Goal: Information Seeking & Learning: Learn about a topic

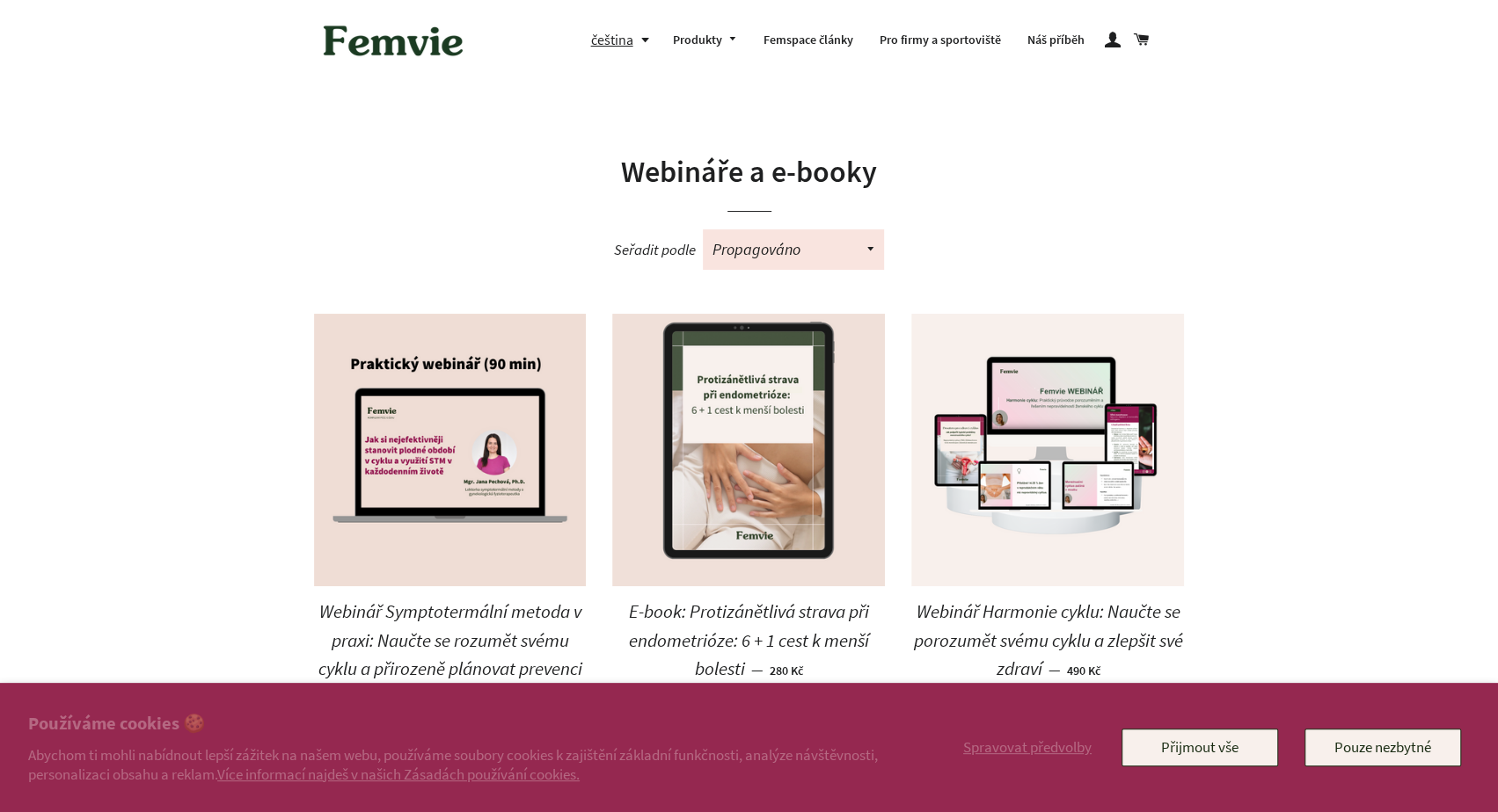
click at [721, 493] on img at bounding box center [749, 450] width 272 height 272
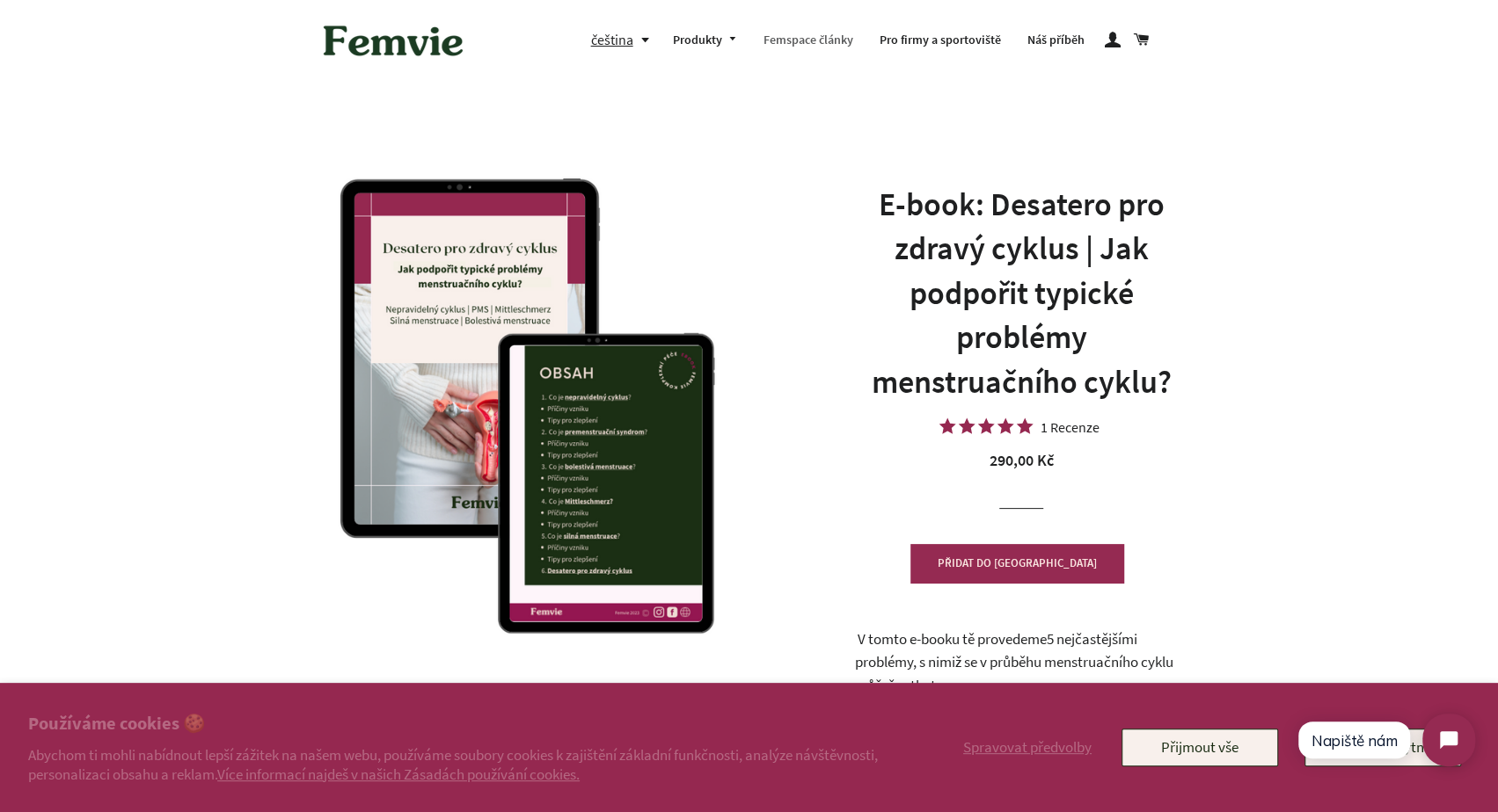
click at [825, 33] on link "Femspace články" at bounding box center [809, 40] width 116 height 46
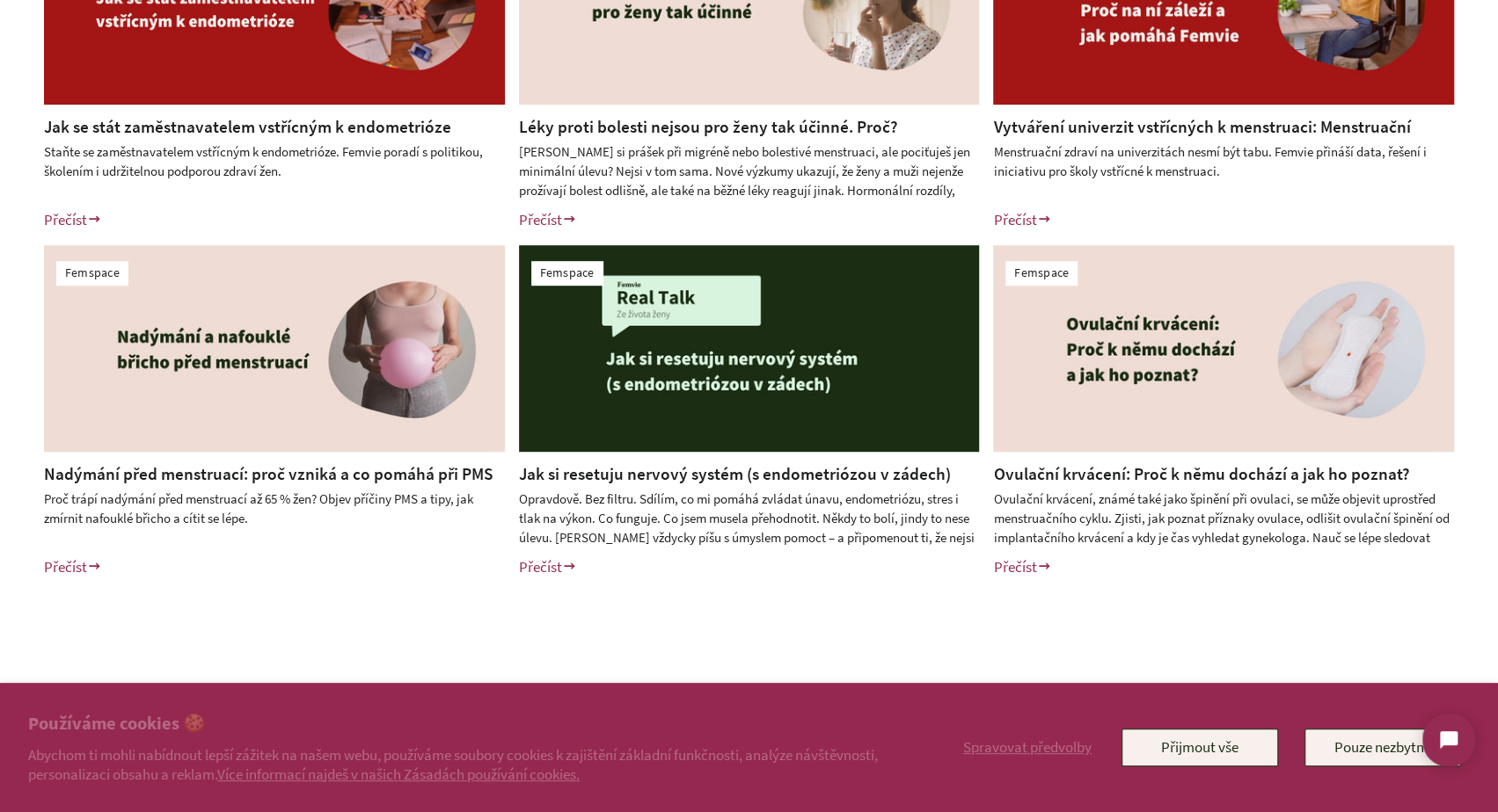
scroll to position [599, 0]
